Goal: Go to known website: Access a specific website the user already knows

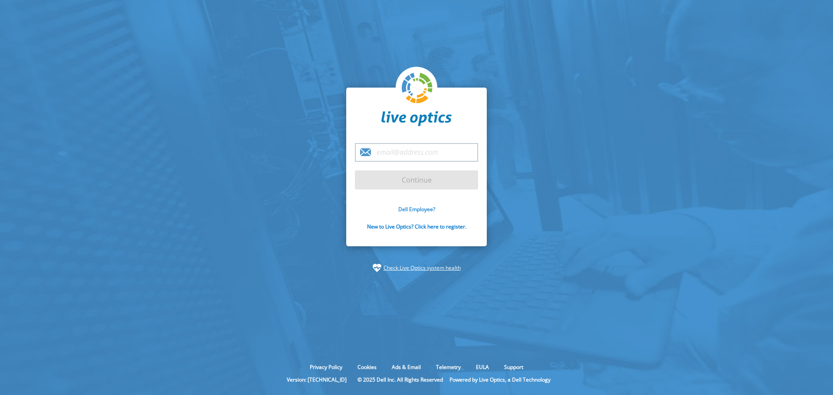
click at [421, 206] on link "Dell Employee?" at bounding box center [417, 209] width 37 height 7
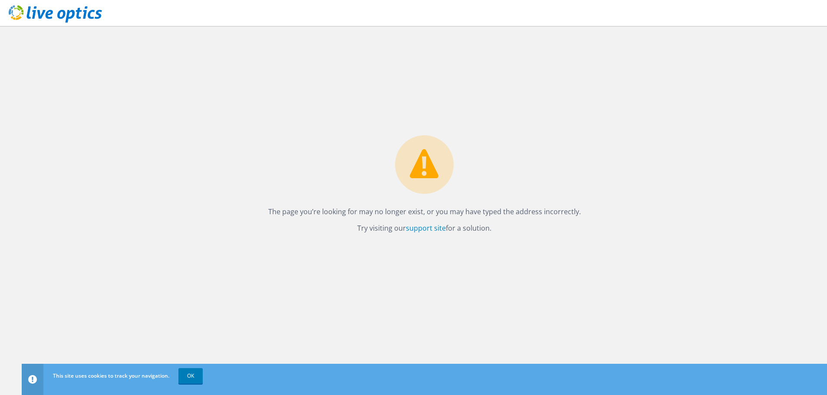
click at [73, 13] on use at bounding box center [55, 13] width 93 height 17
